Goal: Information Seeking & Learning: Understand process/instructions

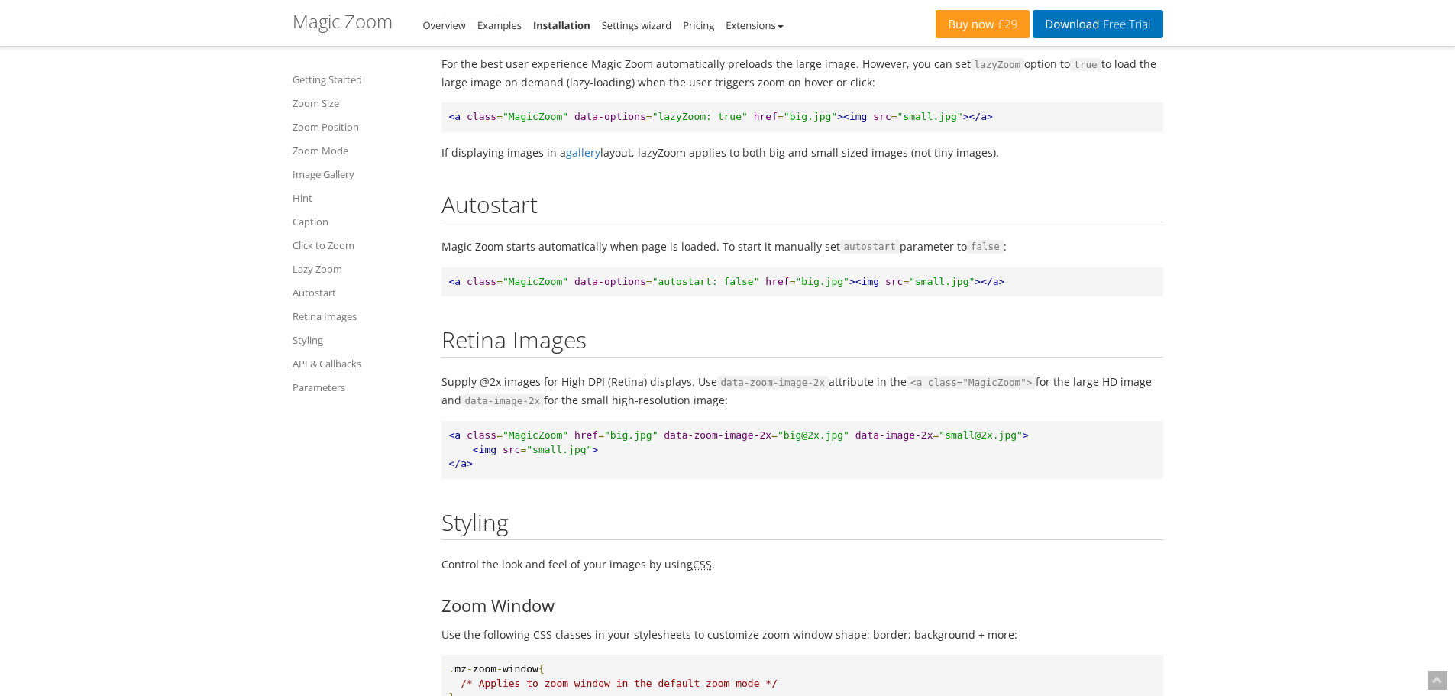
click at [635, 132] on pre "<a class = "MagicZoom" data-options = "lazyZoom: true" href = "big.jpg" ><img s…" at bounding box center [803, 117] width 722 height 30
drag, startPoint x: 640, startPoint y: 173, endPoint x: 696, endPoint y: 170, distance: 55.9
click at [696, 122] on span ""lazyZoom: true"" at bounding box center [699, 116] width 95 height 11
copy span "lazyZoom:"
click at [326, 144] on link "Zoom Mode" at bounding box center [358, 150] width 130 height 18
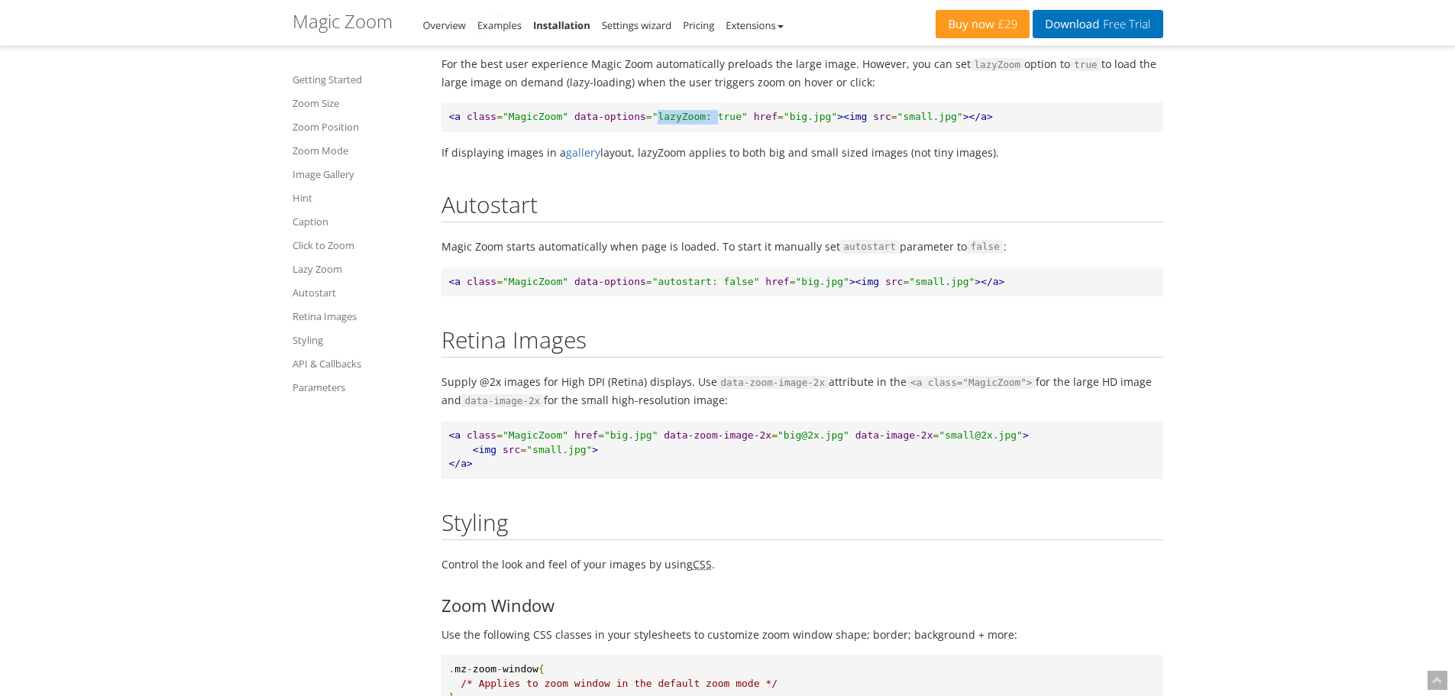
scroll to position [3459, 0]
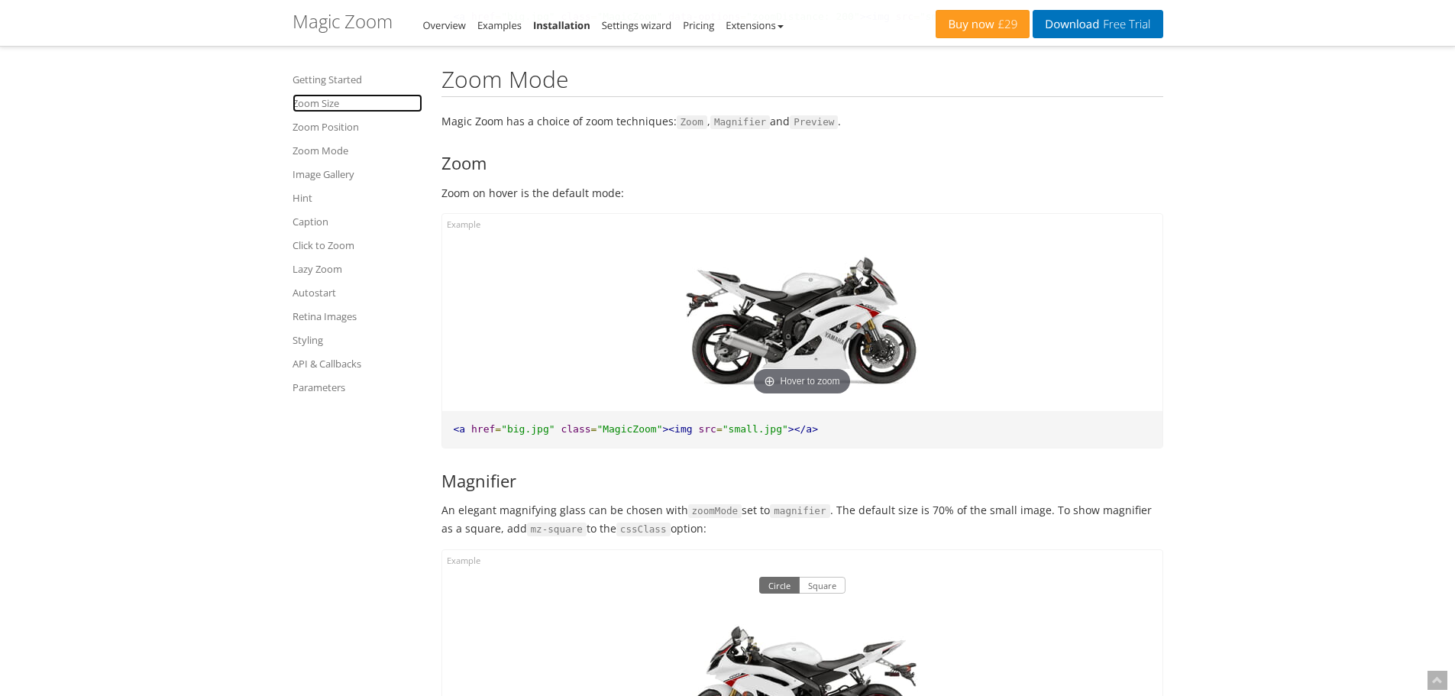
click at [320, 108] on link "Zoom Size" at bounding box center [358, 103] width 130 height 18
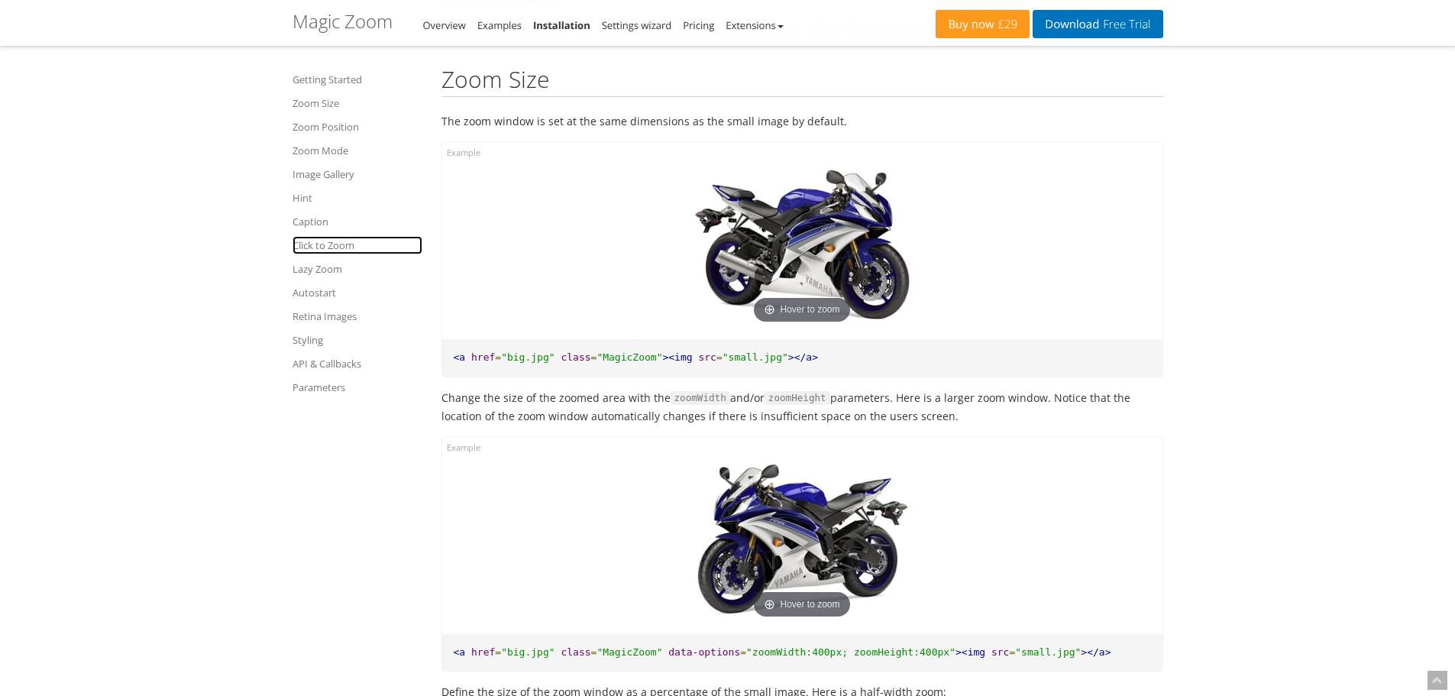
click at [322, 248] on link "Click to Zoom" at bounding box center [358, 245] width 130 height 18
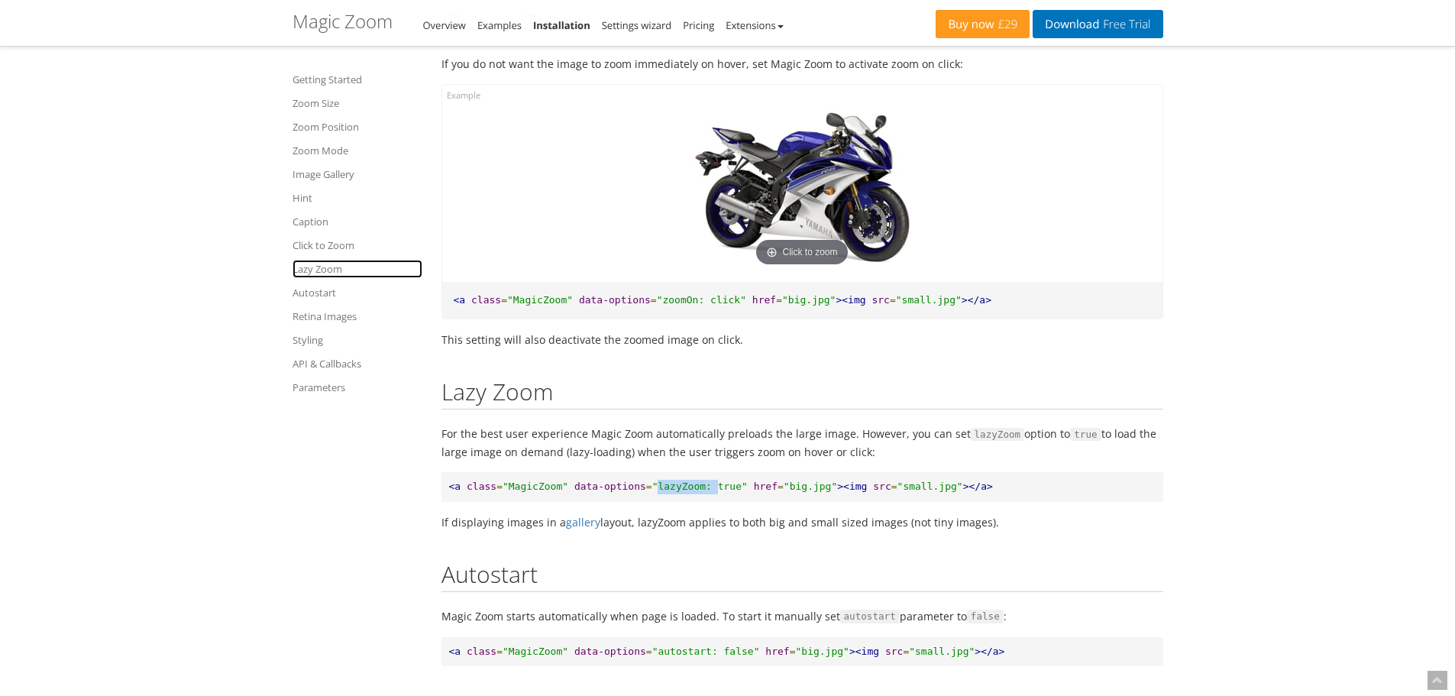
click at [321, 267] on link "Lazy Zoom" at bounding box center [358, 269] width 130 height 18
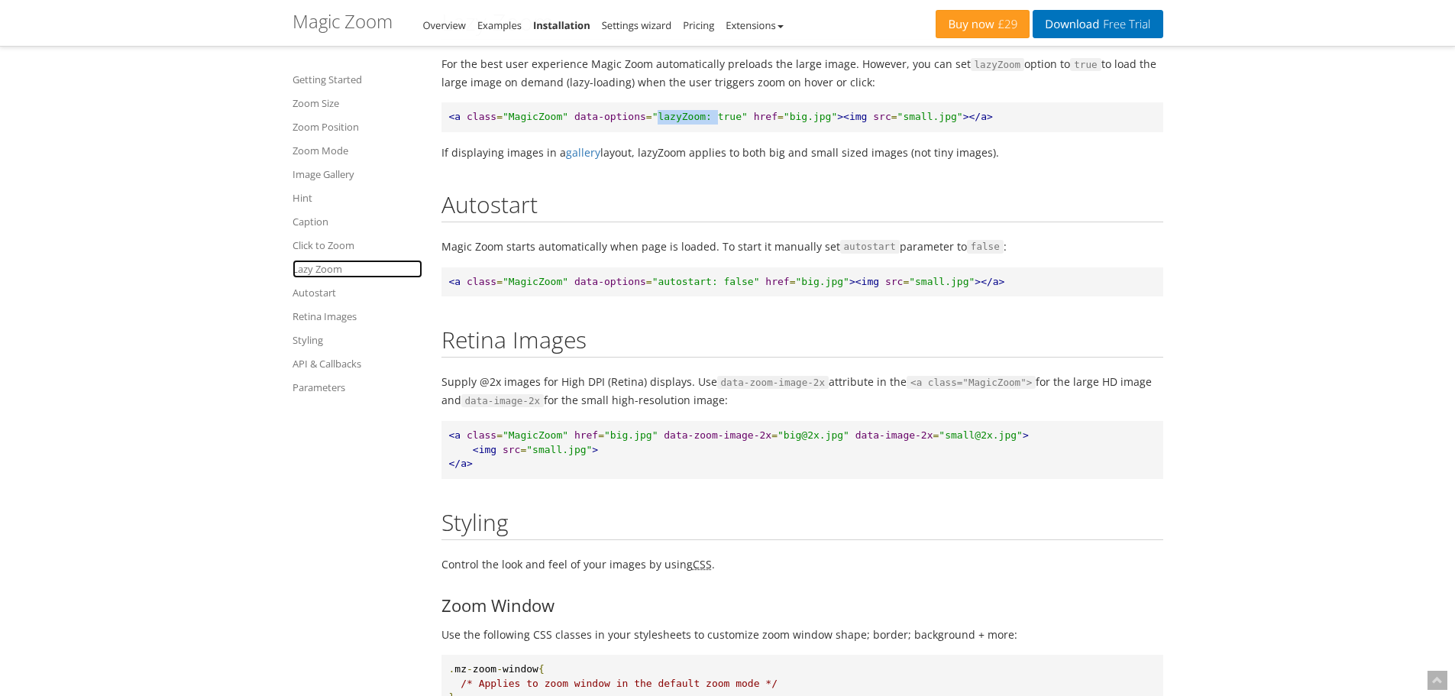
click at [327, 276] on link "Lazy Zoom" at bounding box center [358, 269] width 130 height 18
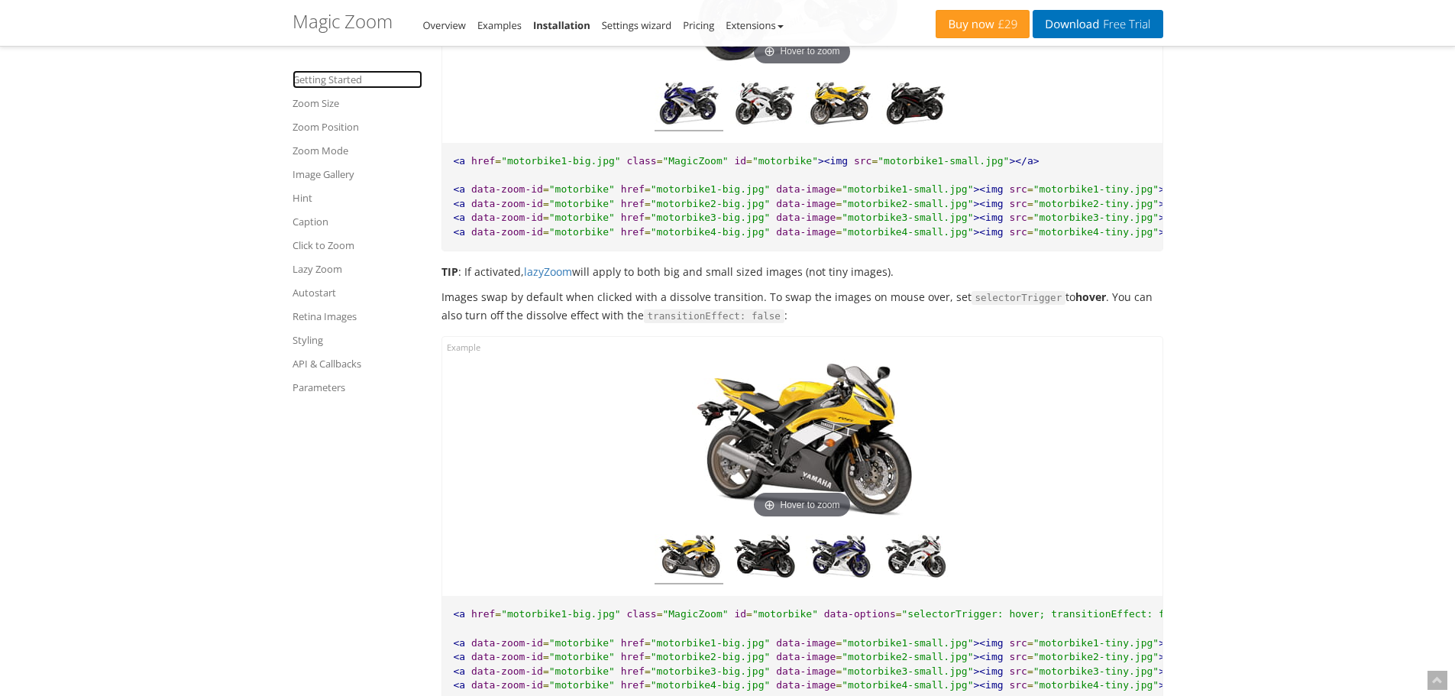
click at [331, 79] on link "Getting Started" at bounding box center [358, 79] width 130 height 18
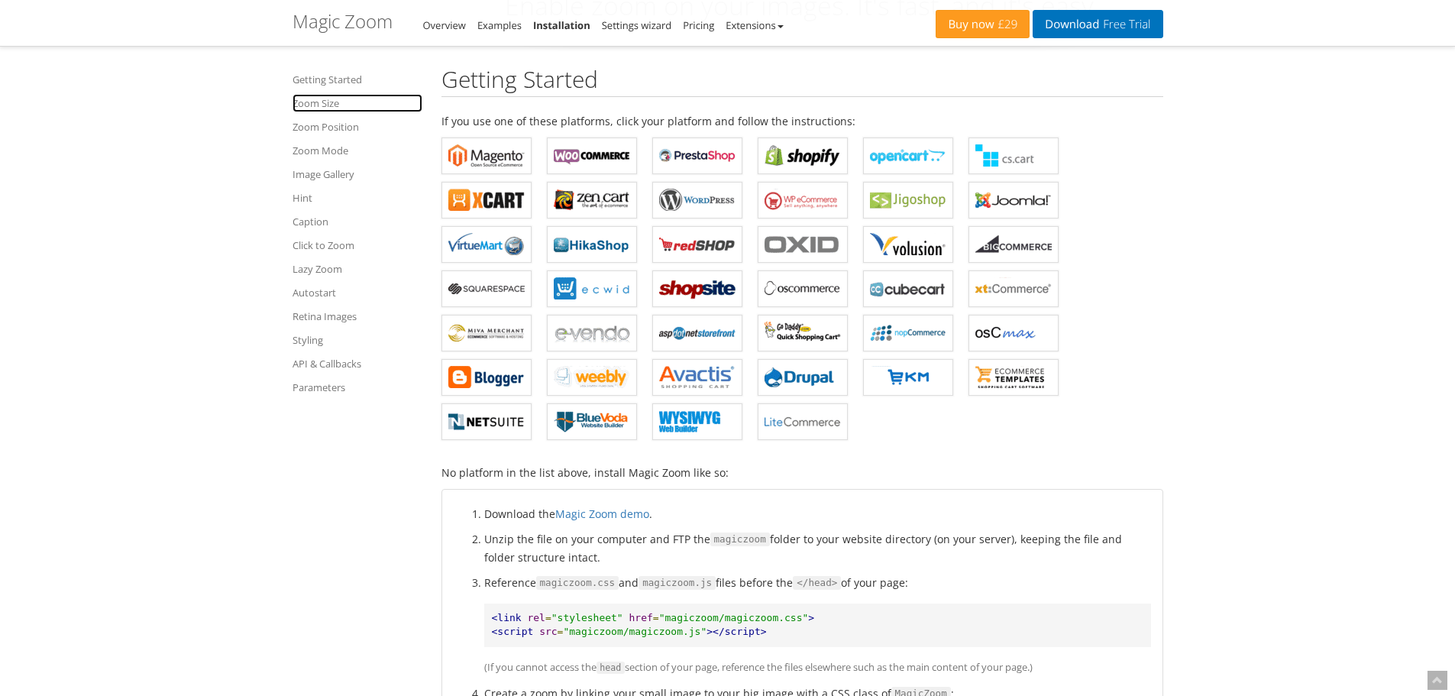
click at [326, 105] on link "Zoom Size" at bounding box center [358, 103] width 130 height 18
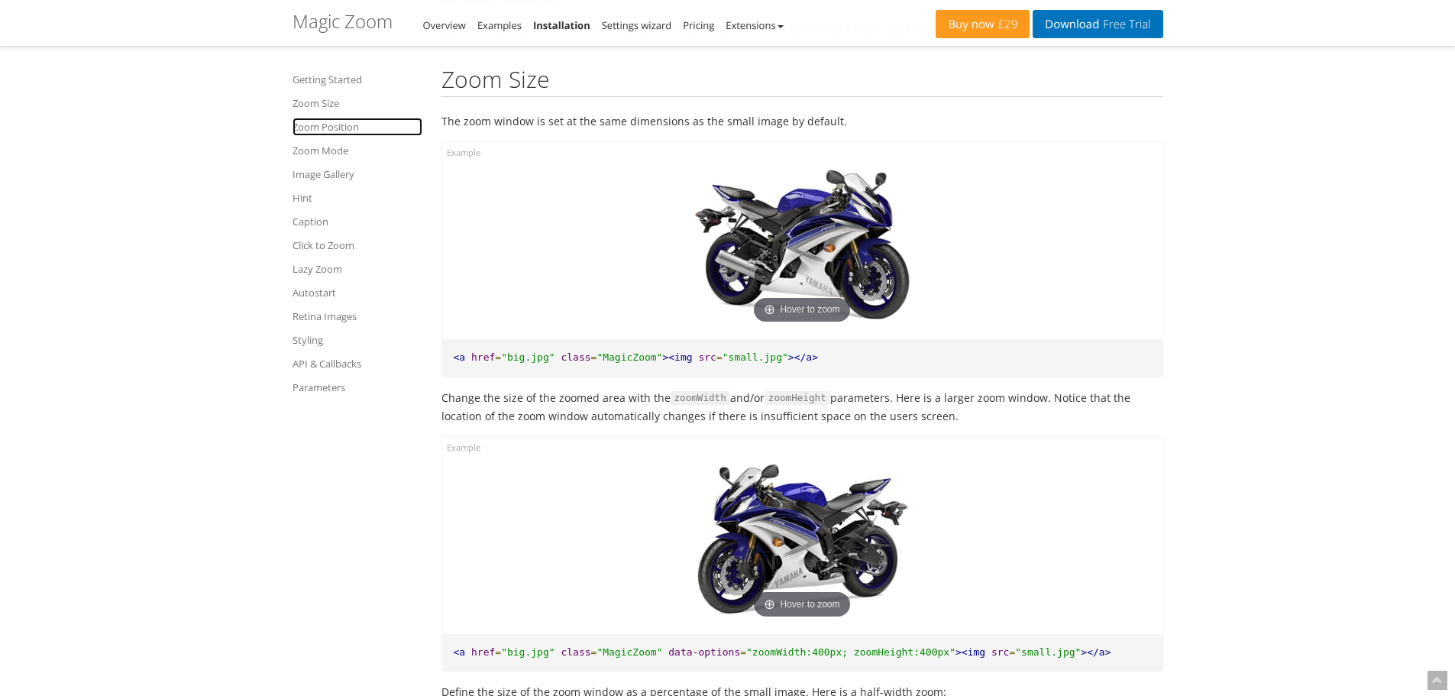
click at [338, 135] on link "Zoom Position" at bounding box center [358, 127] width 130 height 18
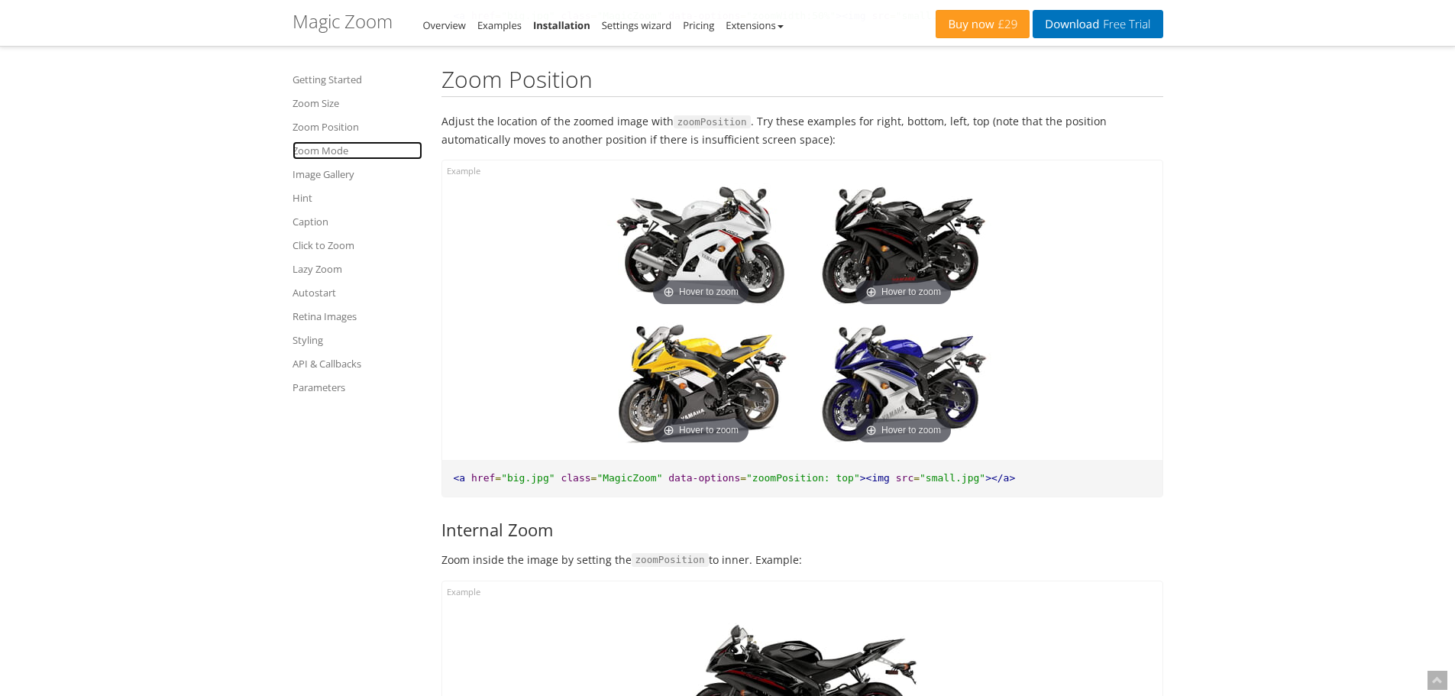
click at [342, 146] on link "Zoom Mode" at bounding box center [358, 150] width 130 height 18
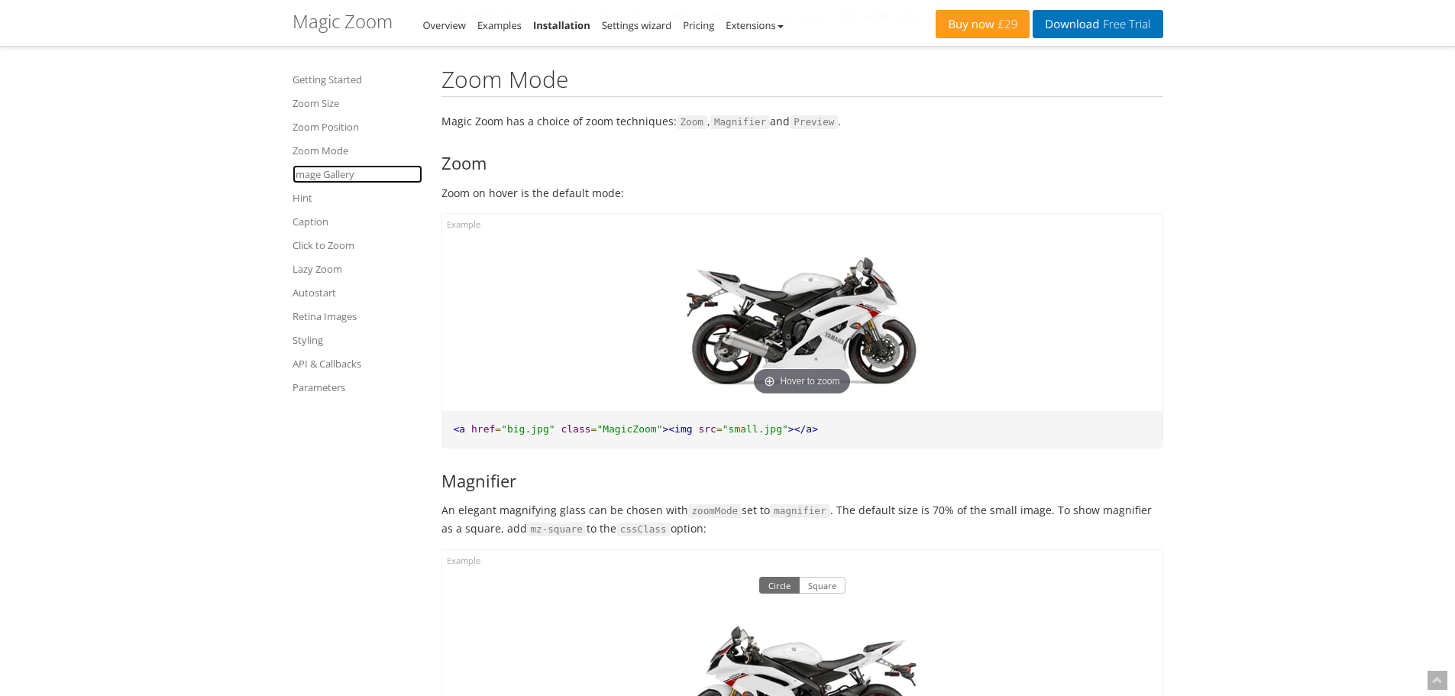
click at [326, 179] on link "Image Gallery" at bounding box center [358, 174] width 130 height 18
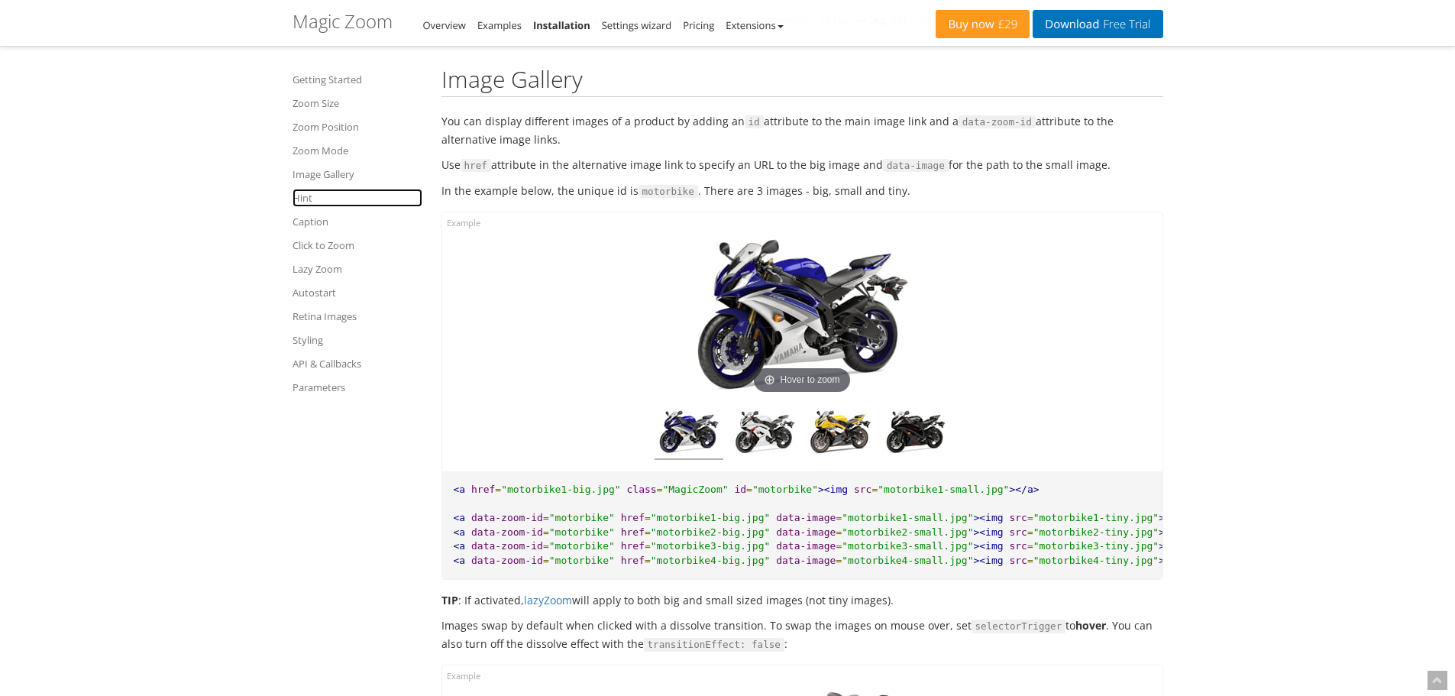
click at [304, 197] on link "Hint" at bounding box center [358, 198] width 130 height 18
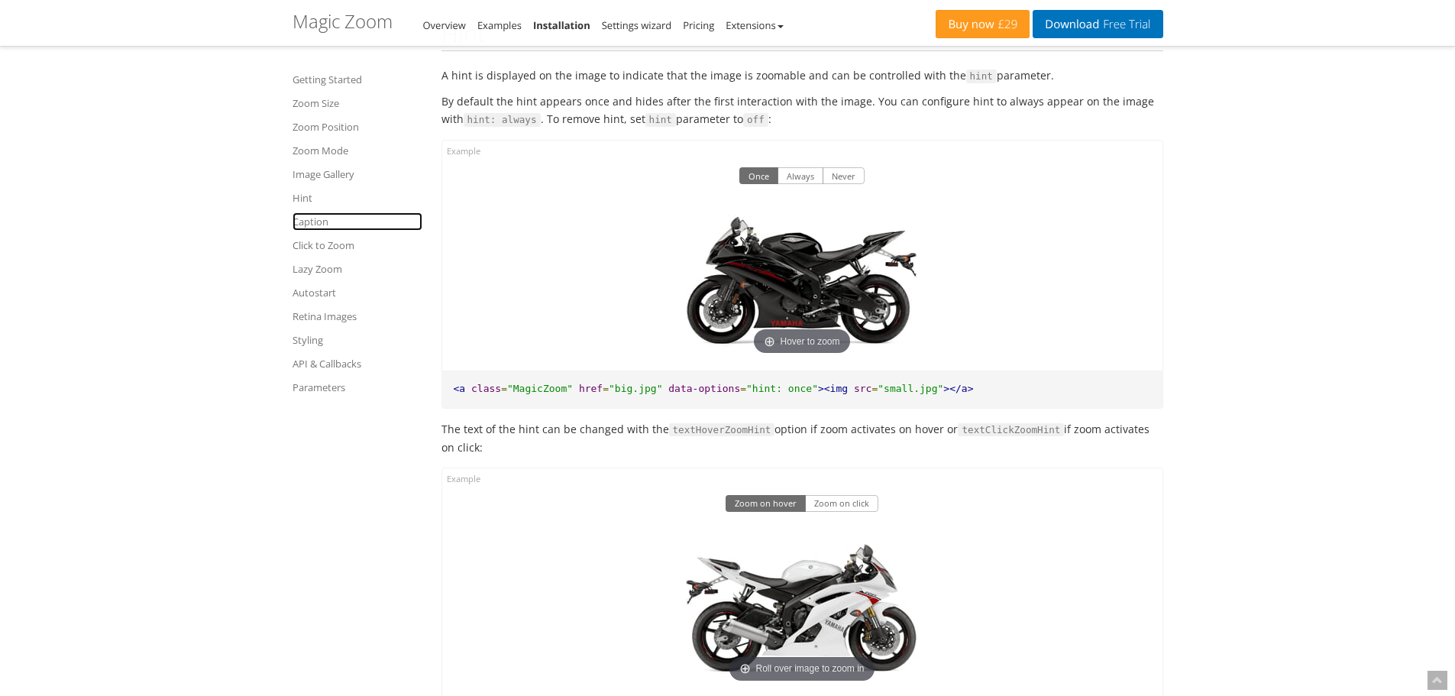
click at [304, 226] on link "Caption" at bounding box center [358, 221] width 130 height 18
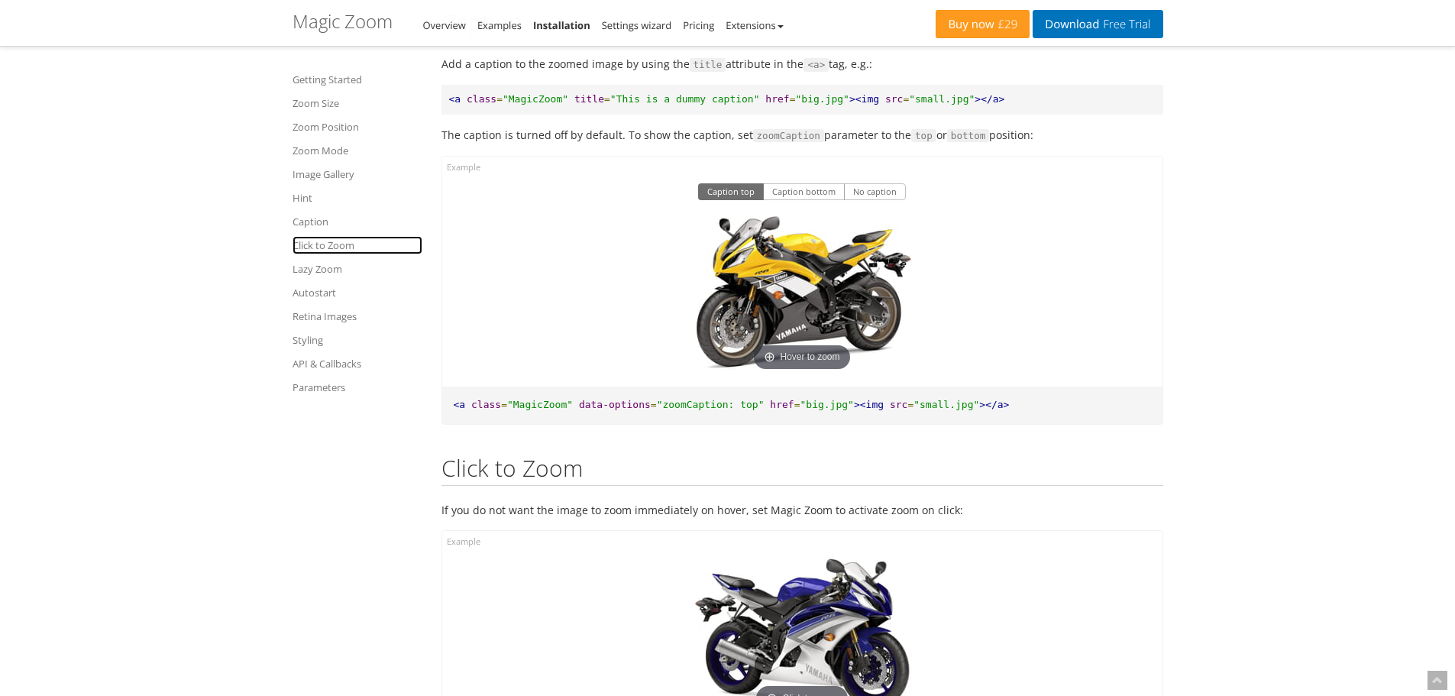
click at [307, 241] on link "Click to Zoom" at bounding box center [358, 245] width 130 height 18
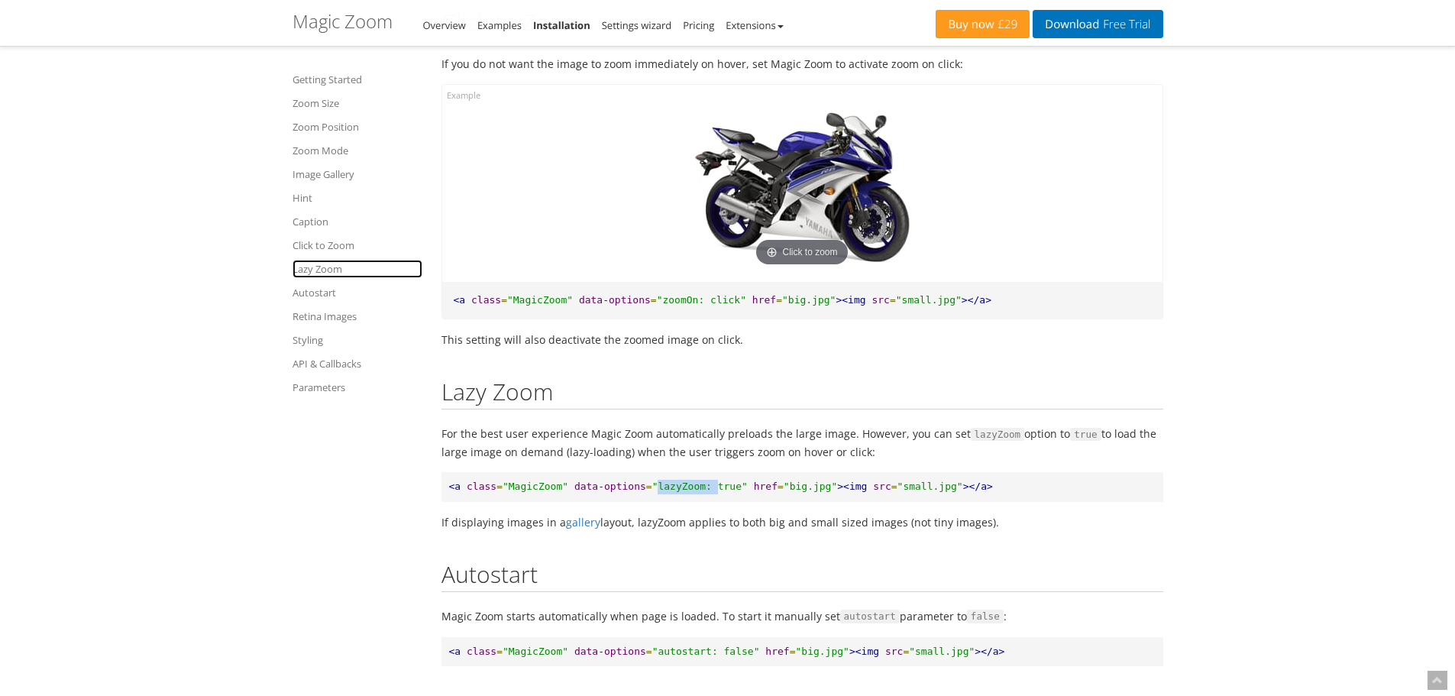
click at [319, 272] on link "Lazy Zoom" at bounding box center [358, 269] width 130 height 18
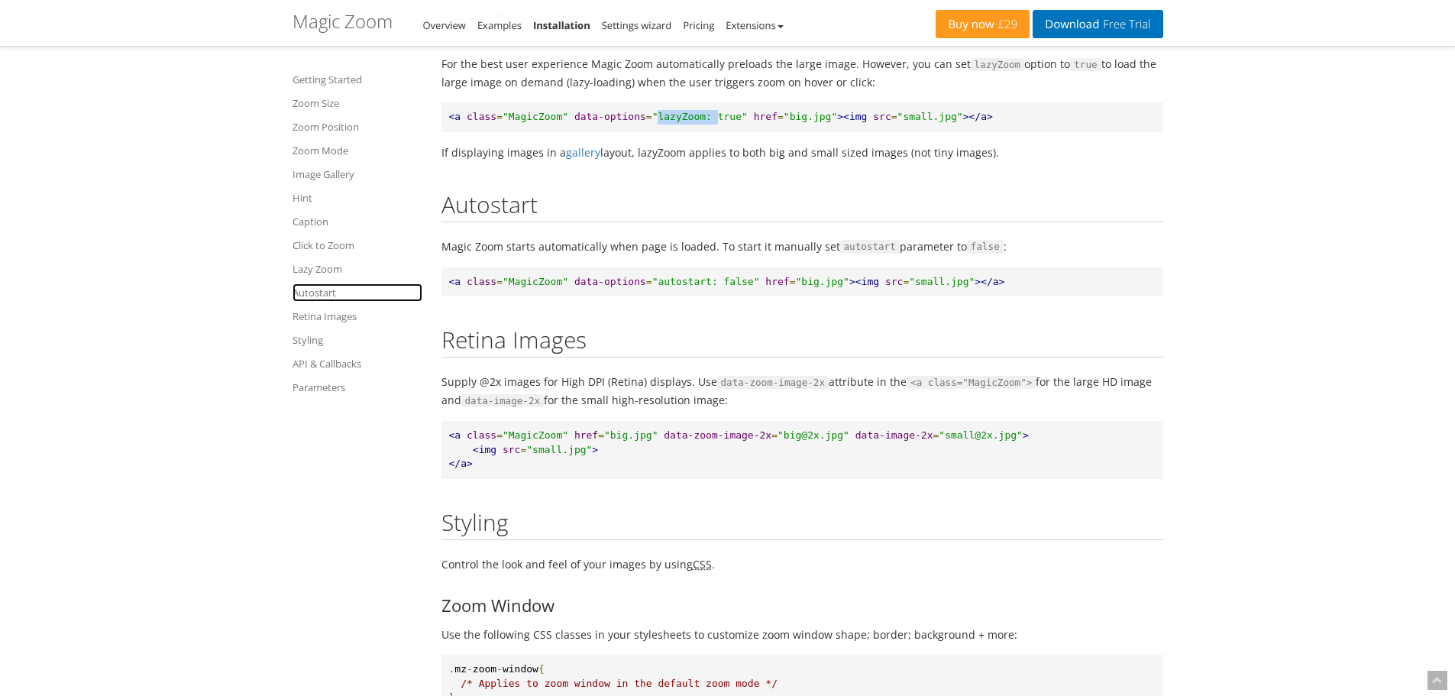
click at [314, 291] on link "Autostart" at bounding box center [358, 292] width 130 height 18
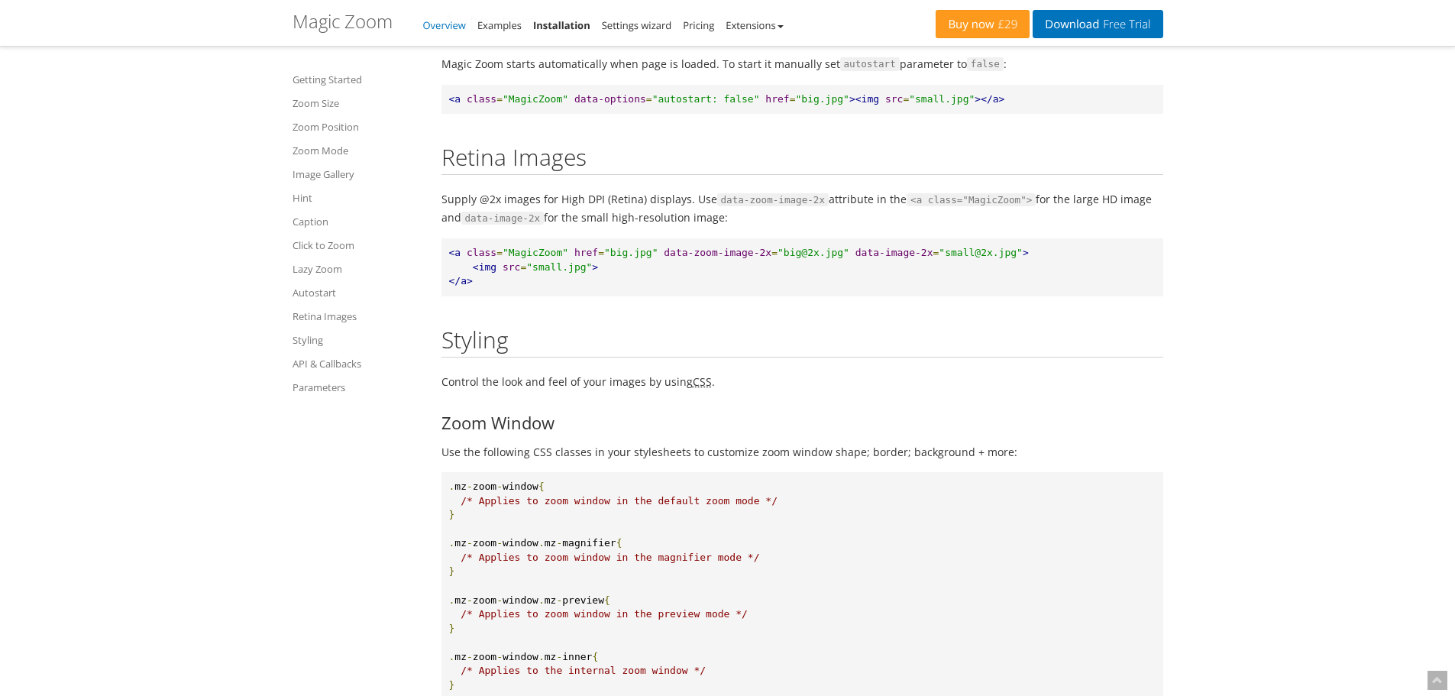
click at [445, 26] on link "Overview" at bounding box center [444, 25] width 43 height 14
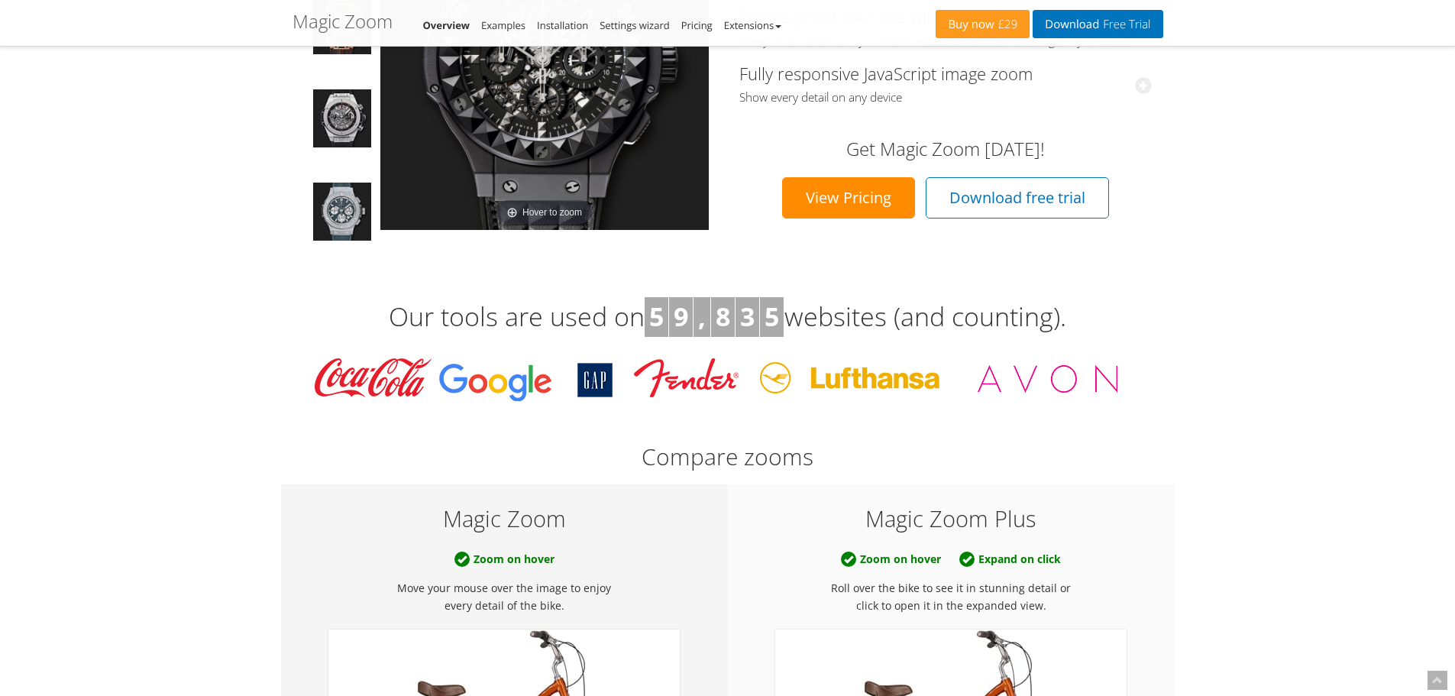
scroll to position [76, 0]
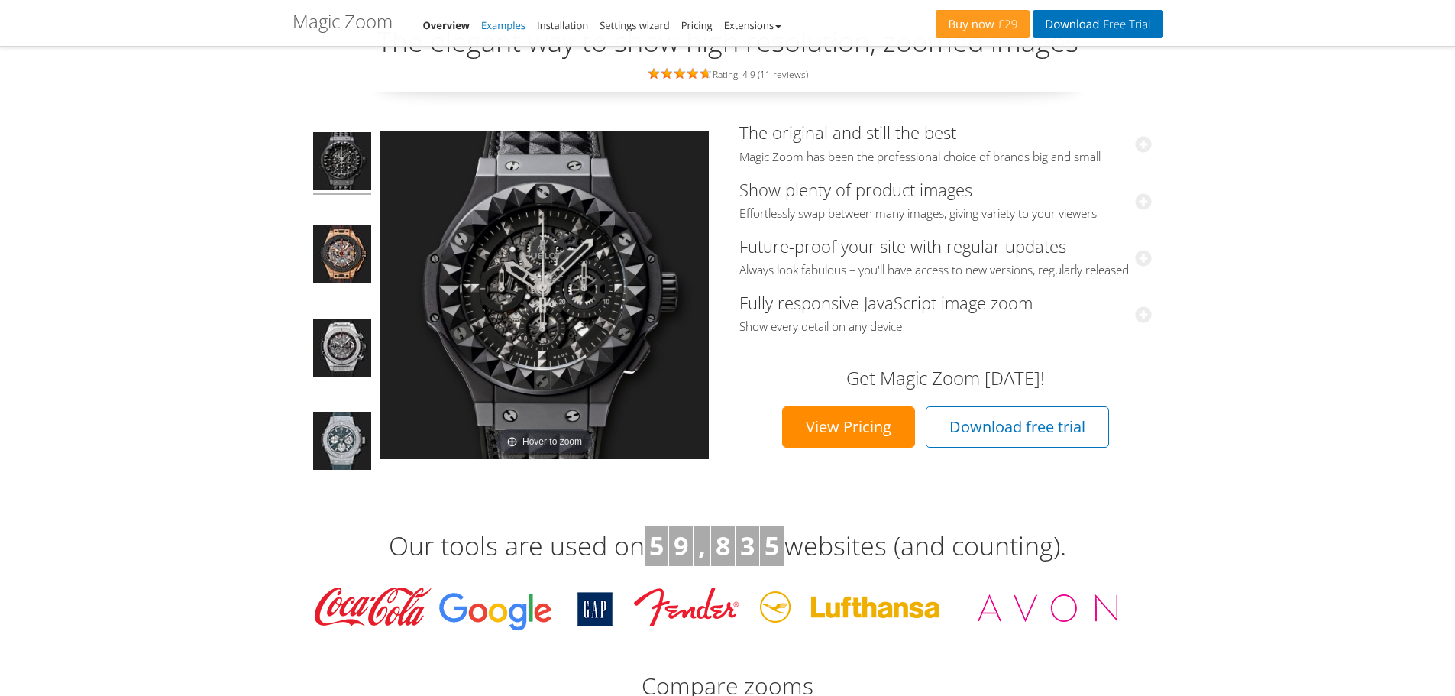
click at [526, 24] on link "Examples" at bounding box center [503, 25] width 44 height 14
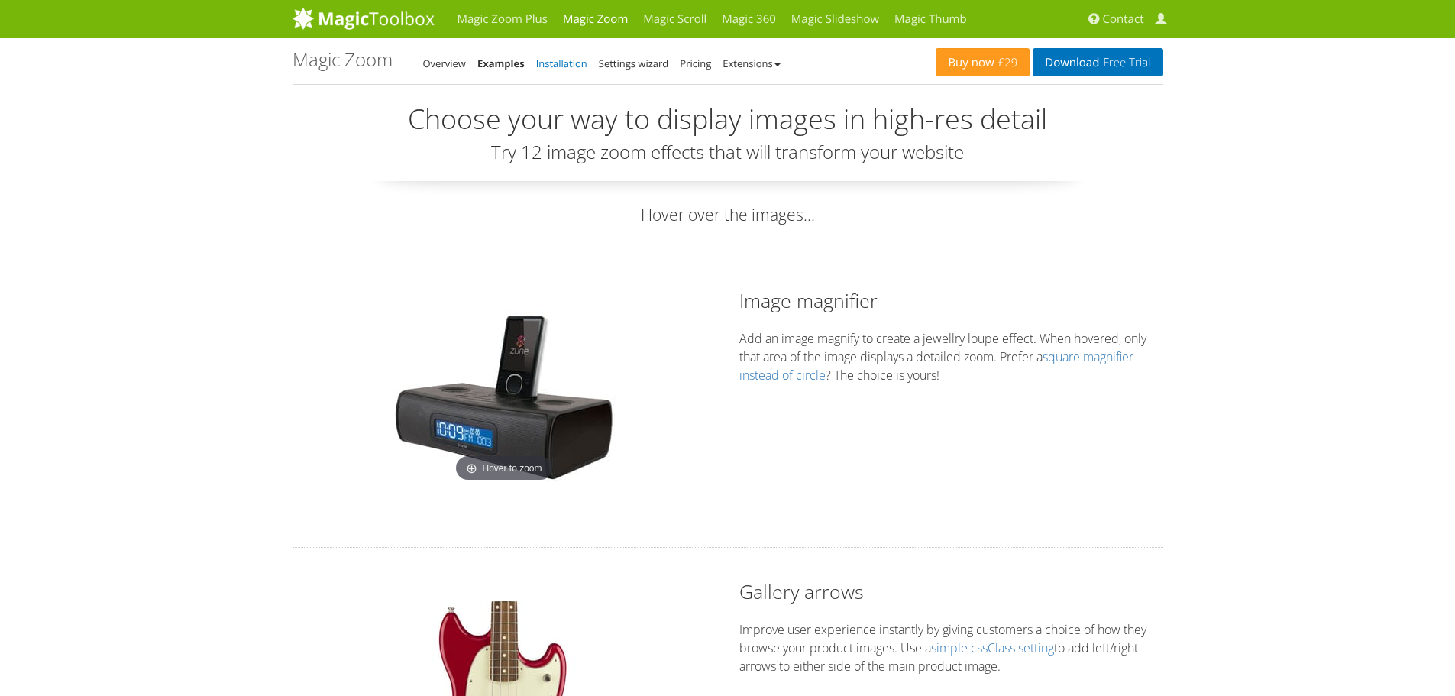
click at [567, 60] on link "Installation" at bounding box center [561, 64] width 51 height 14
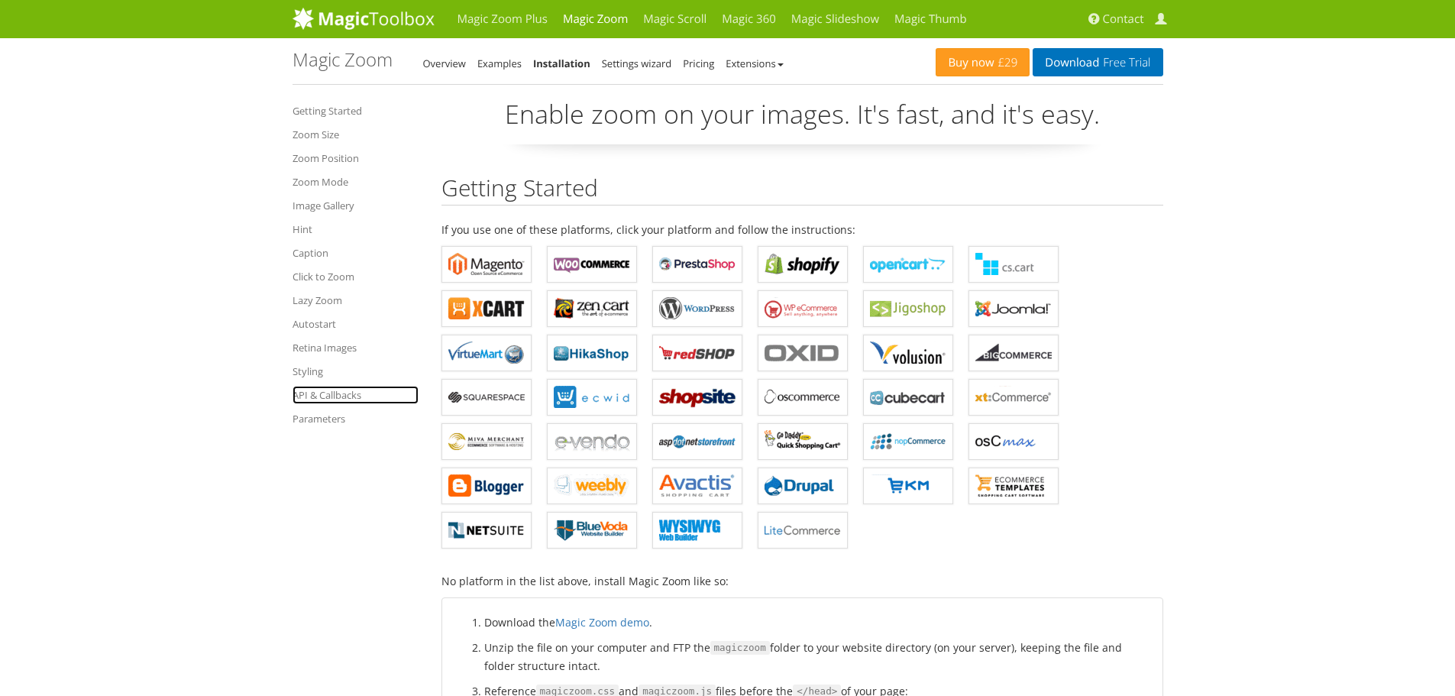
click at [323, 392] on link "API & Callbacks" at bounding box center [356, 395] width 126 height 18
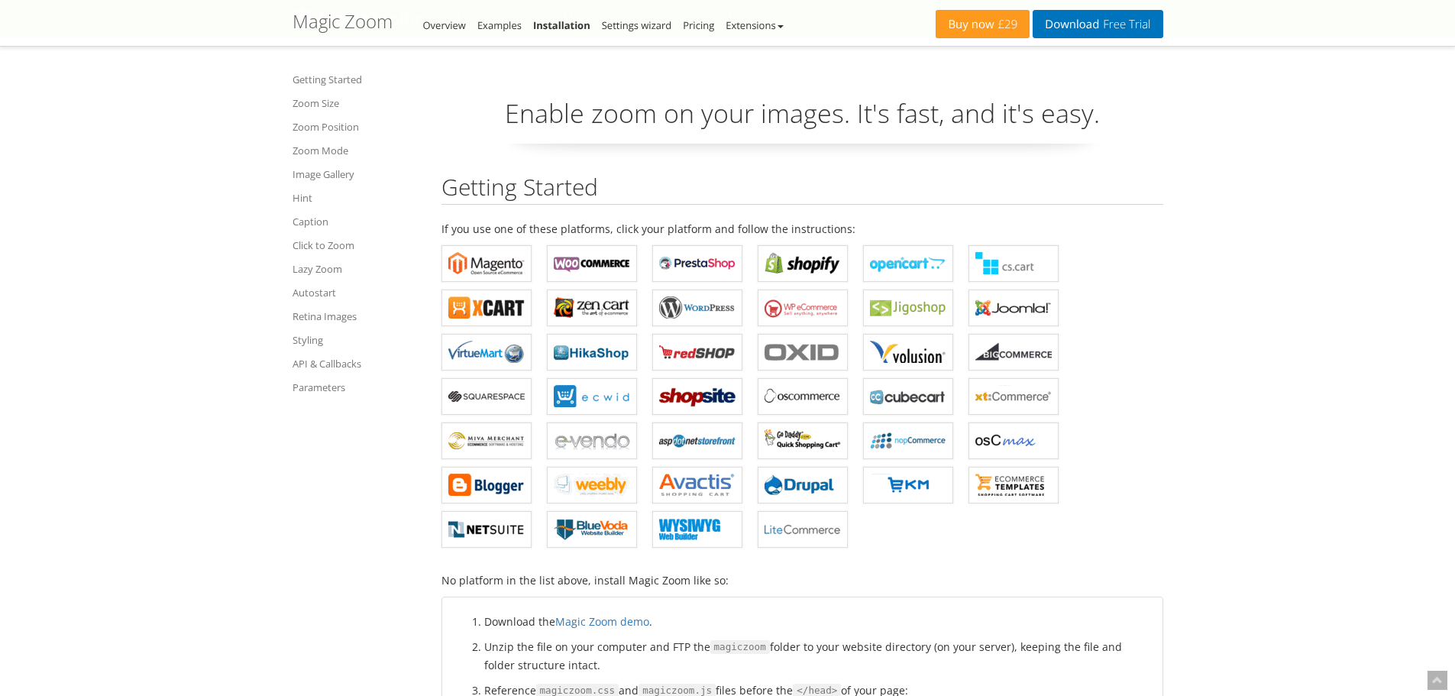
scroll to position [10301, 0]
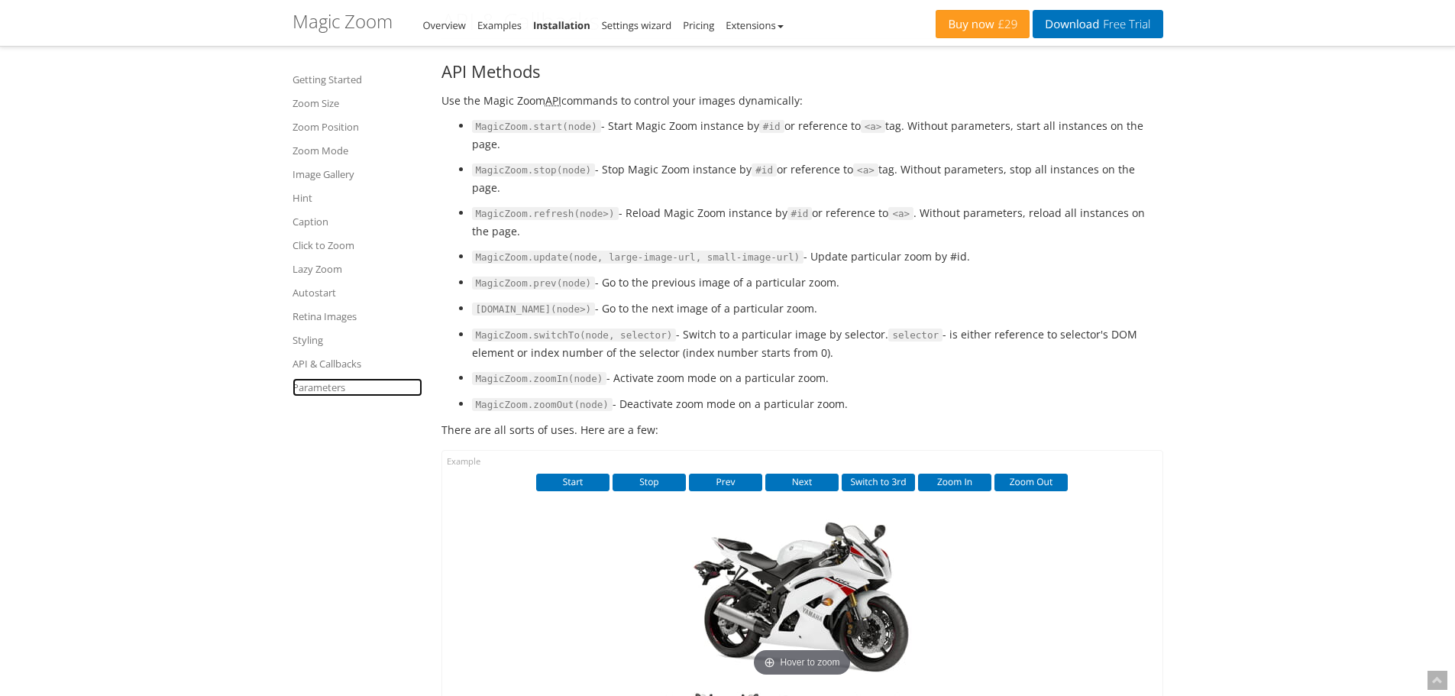
click at [316, 393] on link "Parameters" at bounding box center [358, 387] width 130 height 18
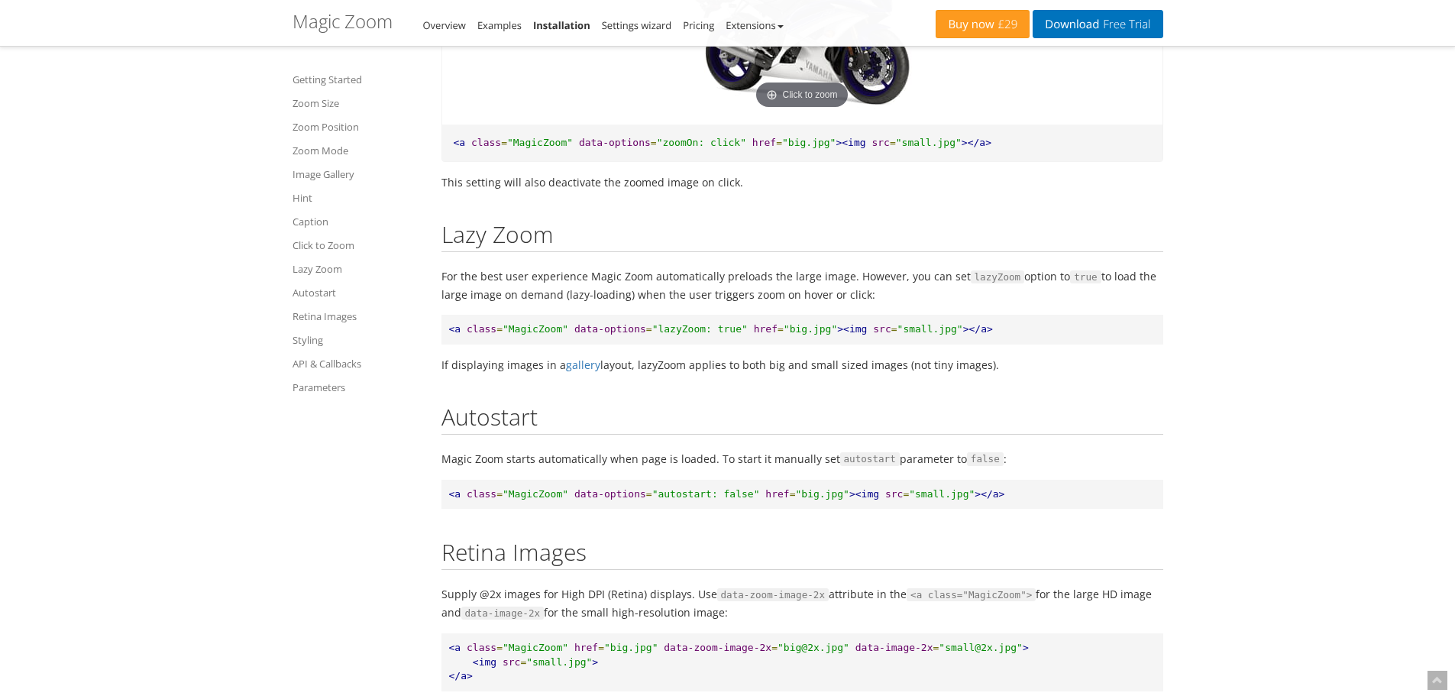
scroll to position [8428, 0]
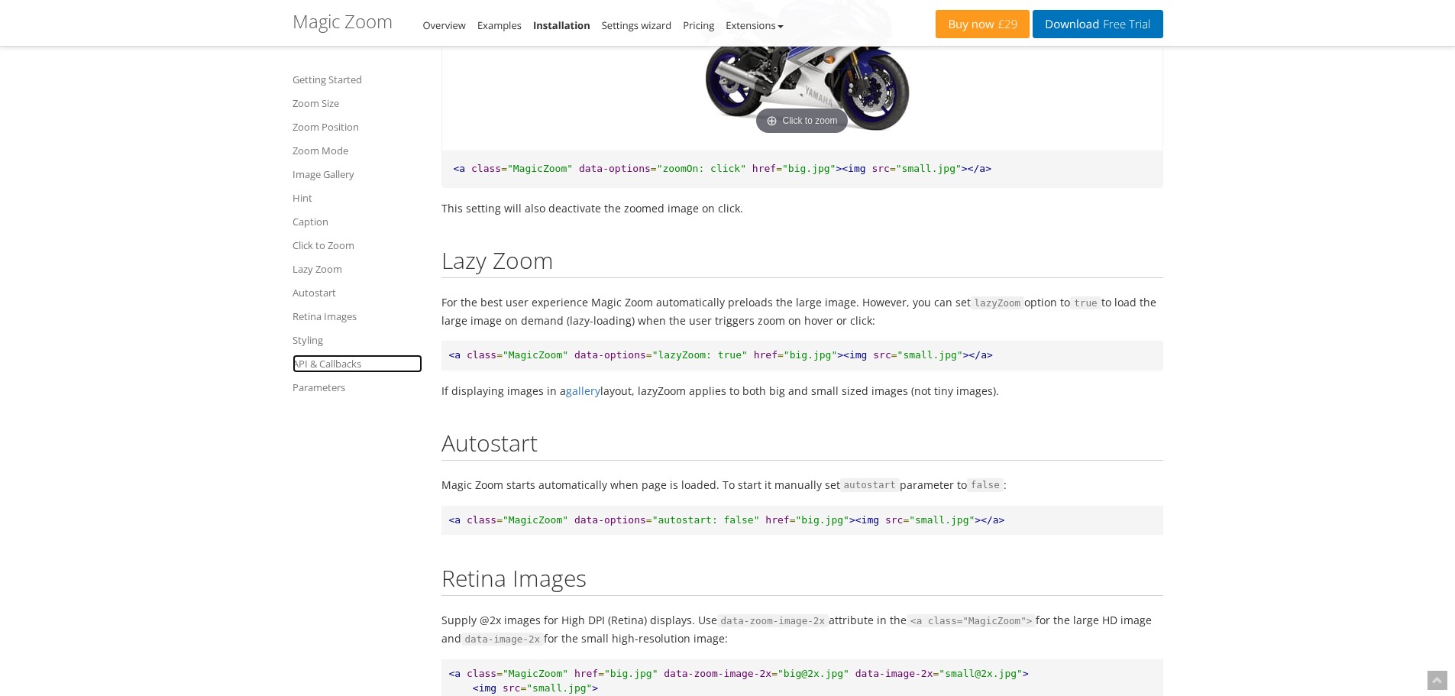
click at [336, 364] on link "API & Callbacks" at bounding box center [358, 363] width 130 height 18
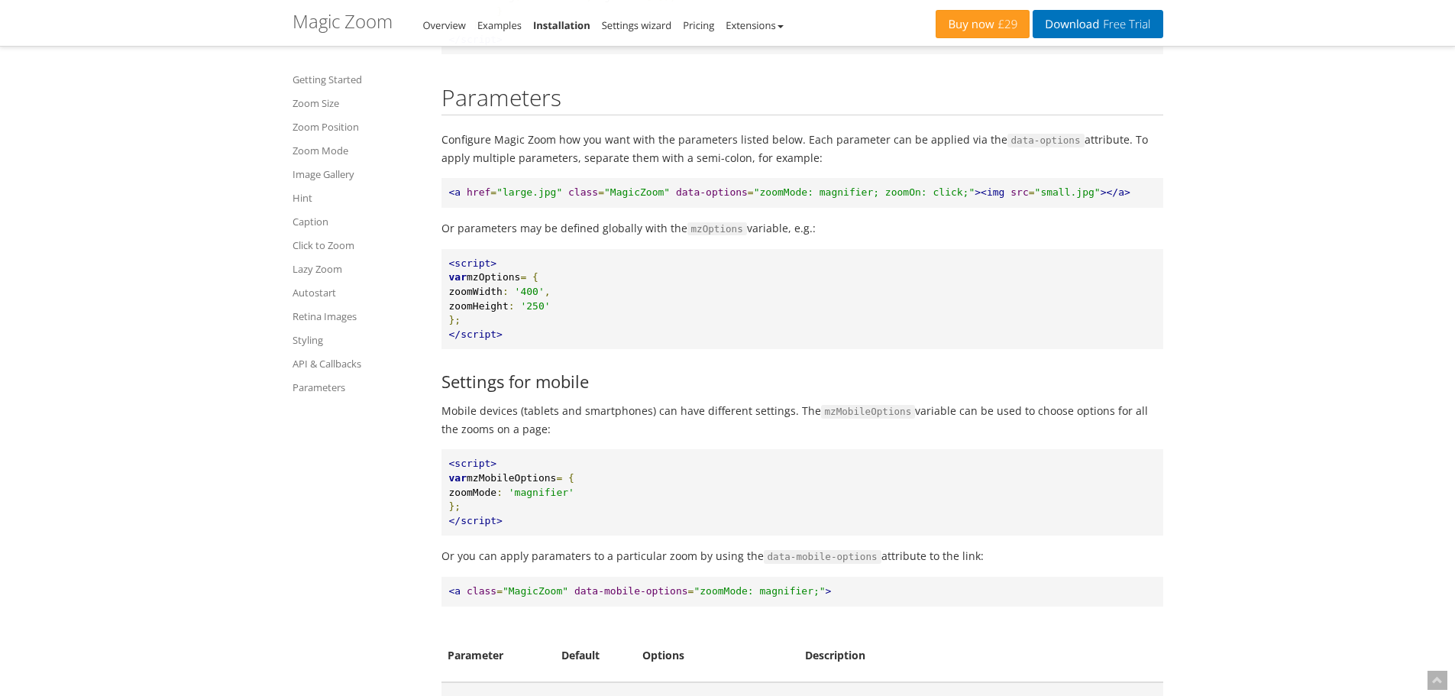
scroll to position [11446, 0]
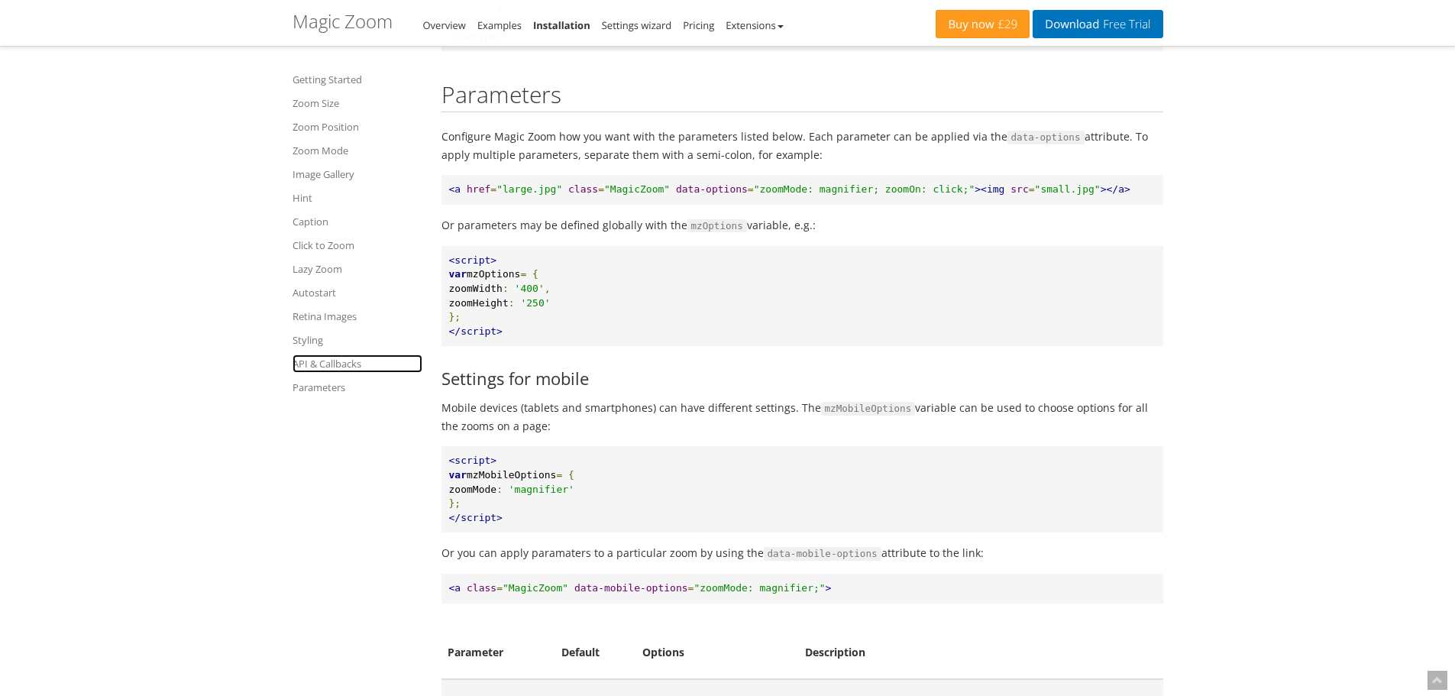
click at [320, 362] on link "API & Callbacks" at bounding box center [358, 363] width 130 height 18
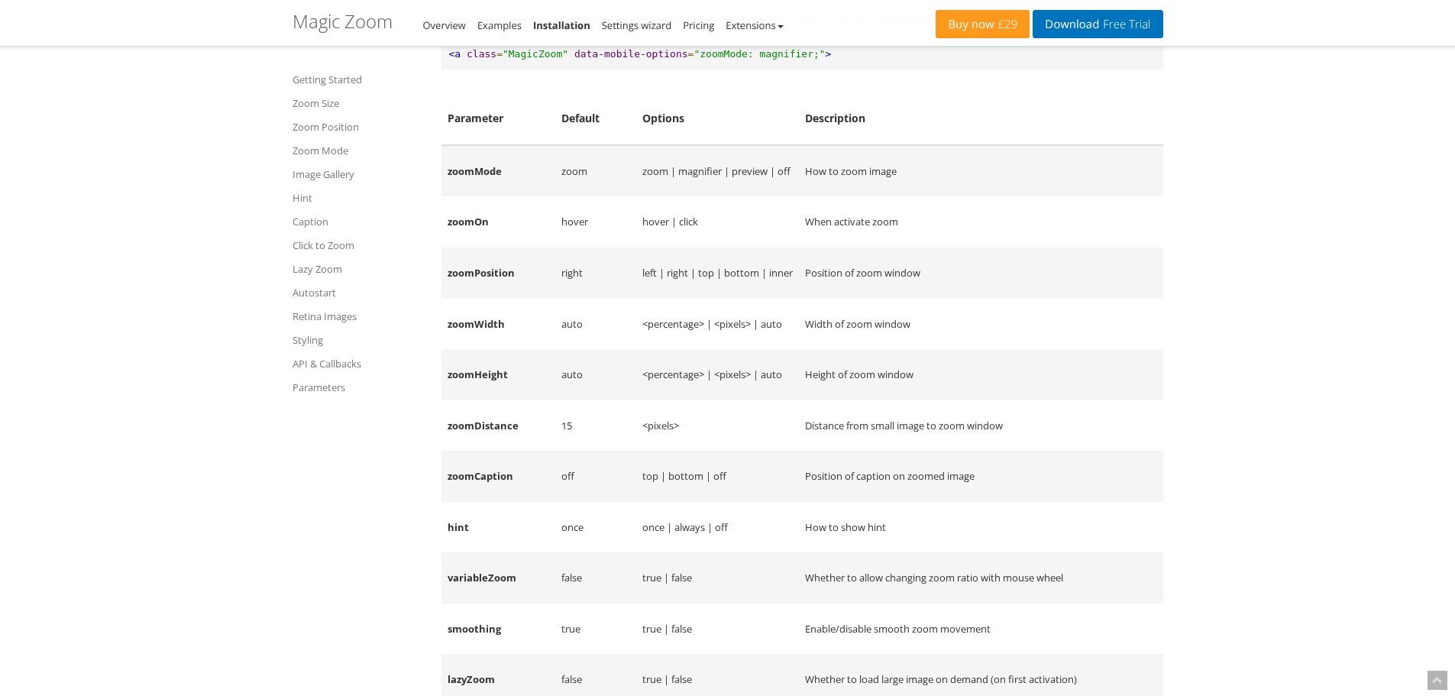
scroll to position [11981, 0]
click at [458, 186] on td "zoomMode" at bounding box center [499, 170] width 114 height 52
copy td "zoomMode"
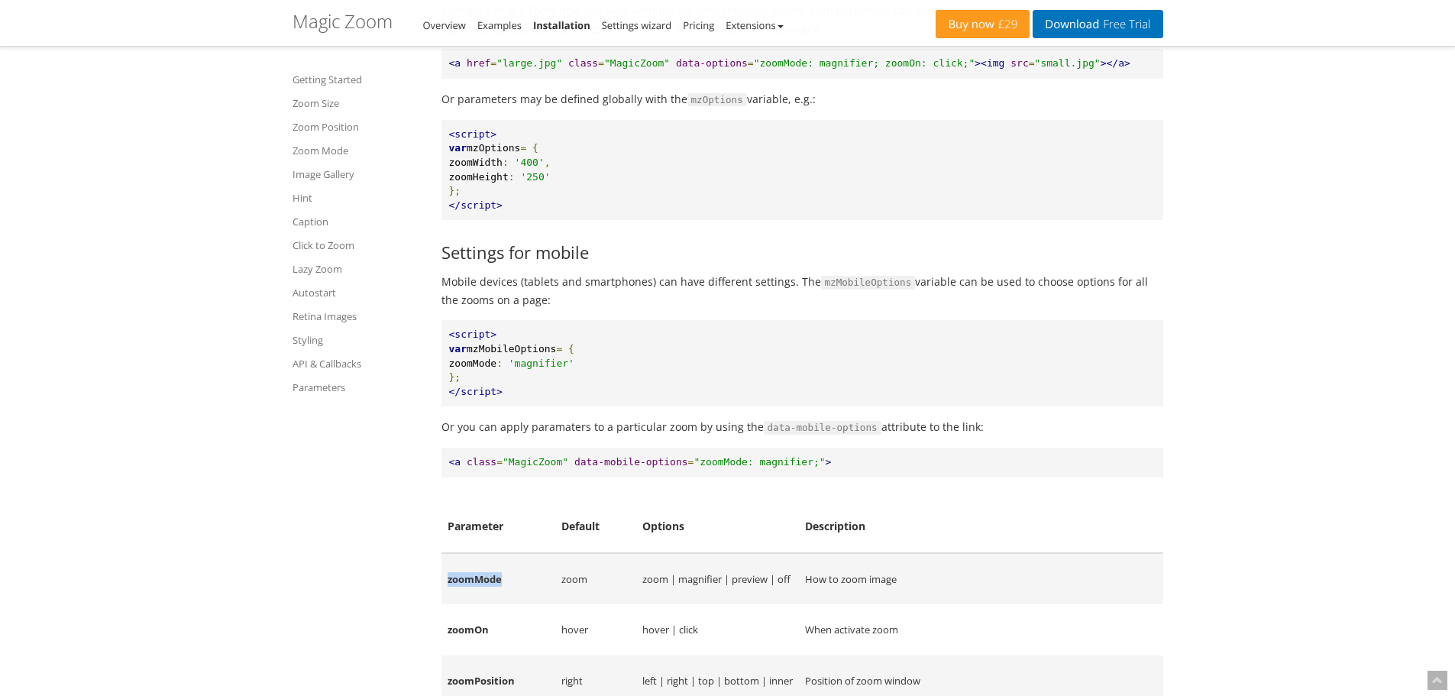
scroll to position [11675, 0]
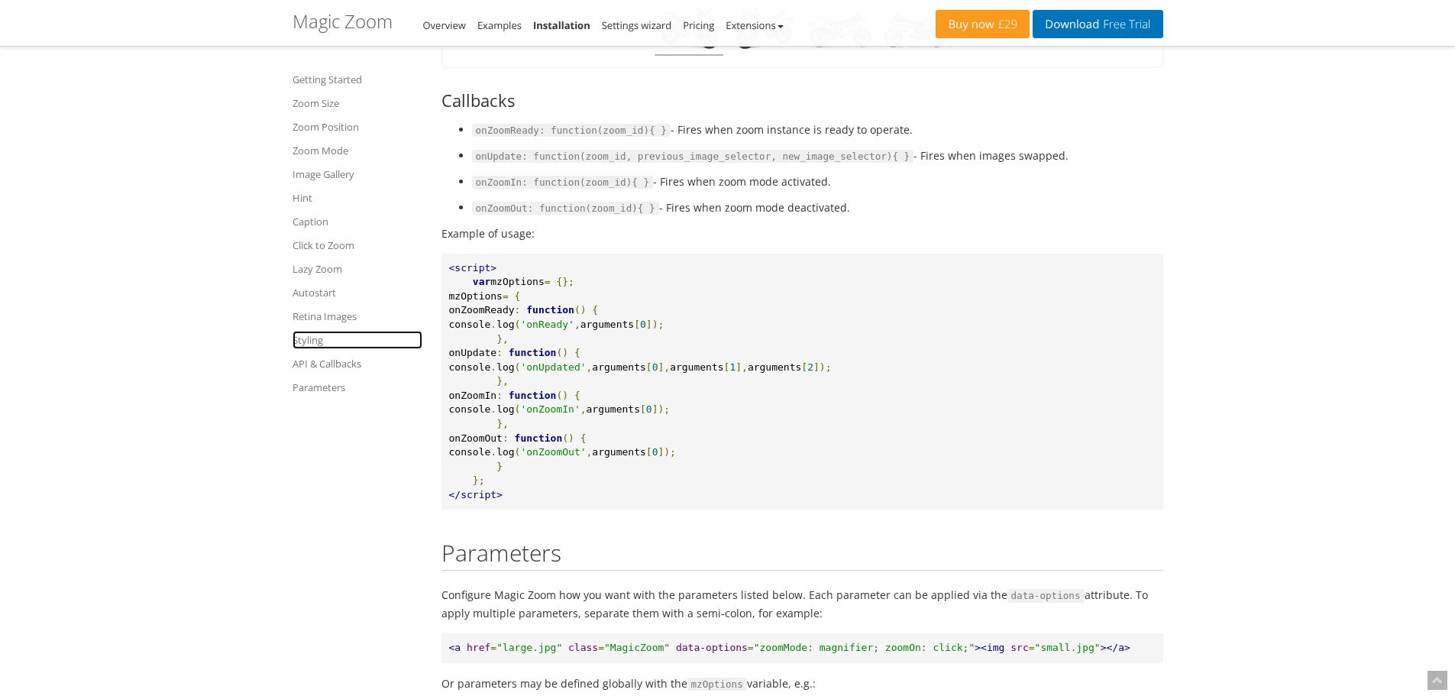
click at [296, 343] on link "Styling" at bounding box center [358, 340] width 130 height 18
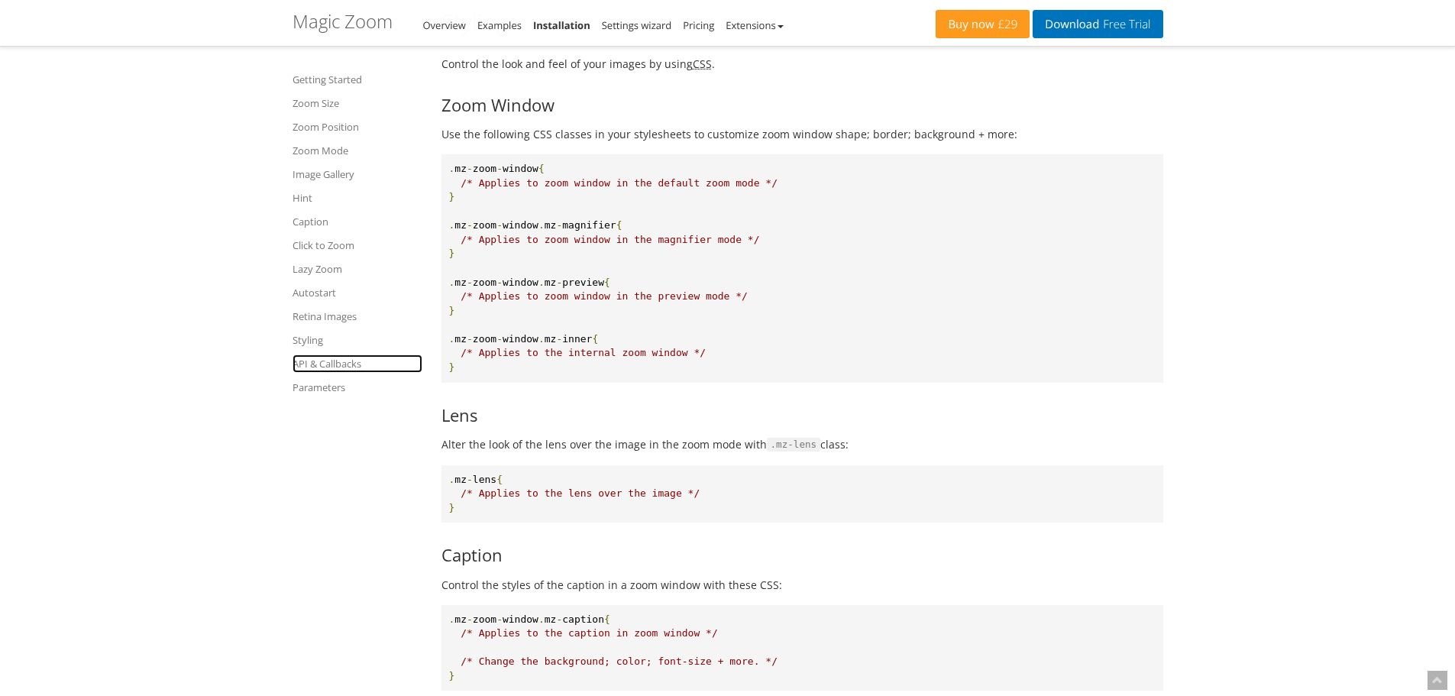
click at [309, 362] on link "API & Callbacks" at bounding box center [358, 363] width 130 height 18
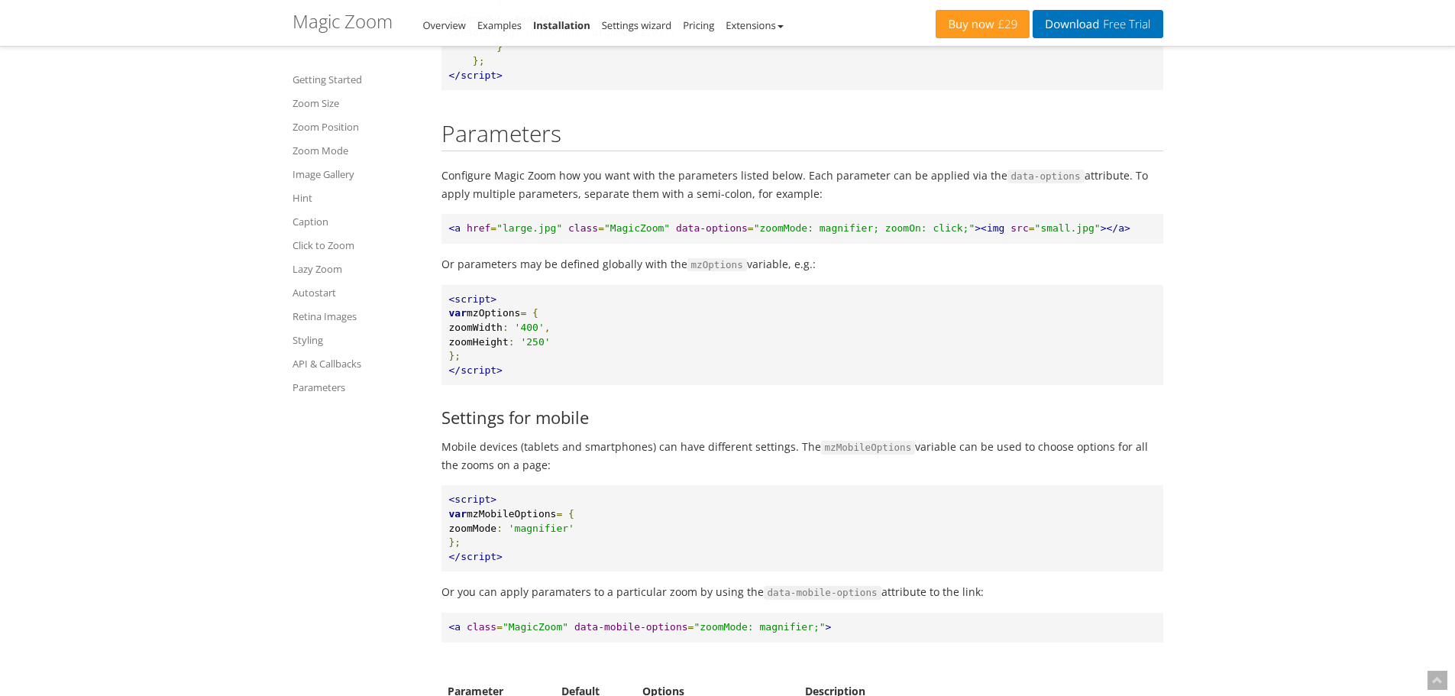
scroll to position [11446, 0]
